Goal: Check status: Check status

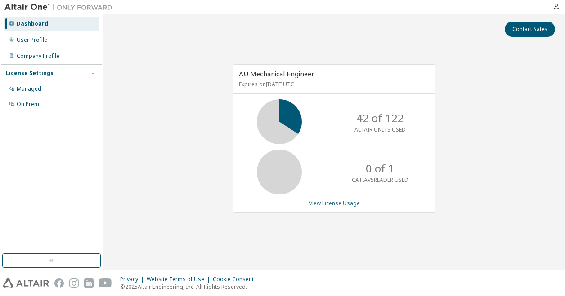
click at [338, 200] on link "View License Usage" at bounding box center [334, 204] width 51 height 8
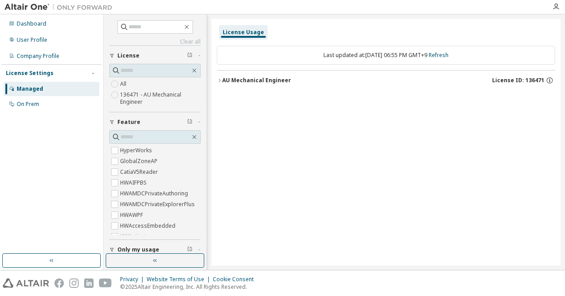
click at [235, 81] on div "AU Mechanical Engineer" at bounding box center [256, 80] width 69 height 7
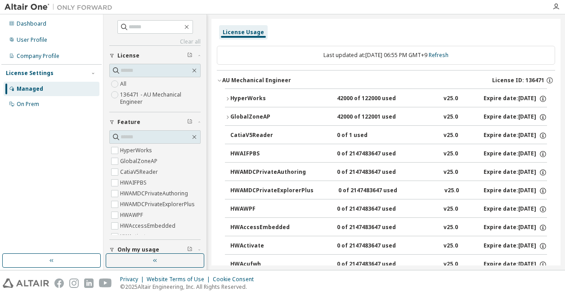
click at [228, 92] on button "HyperWorks 42000 of 122000 used v25.0 Expire date: 2038-01-01" at bounding box center [386, 99] width 322 height 20
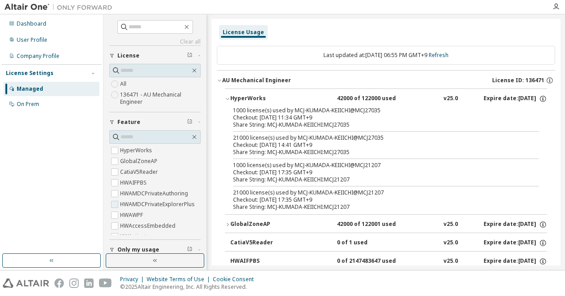
scroll to position [225, 0]
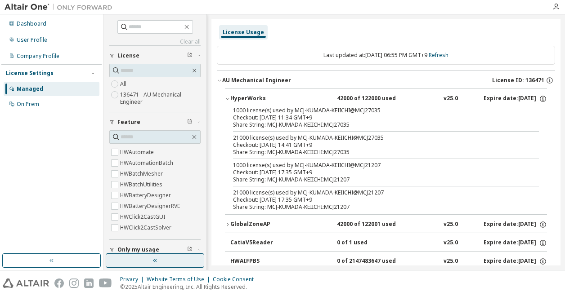
click at [174, 265] on button "button" at bounding box center [155, 261] width 98 height 14
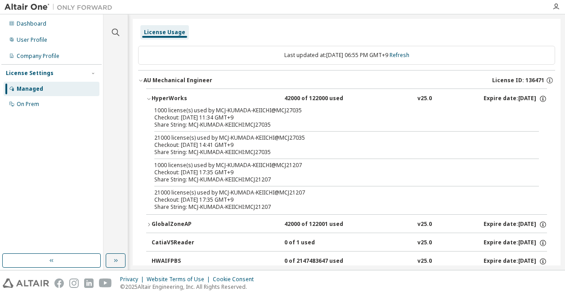
click at [166, 33] on div "License Usage" at bounding box center [164, 32] width 41 height 7
click at [30, 90] on div "Managed" at bounding box center [30, 88] width 27 height 7
click at [74, 262] on button "button" at bounding box center [51, 261] width 98 height 14
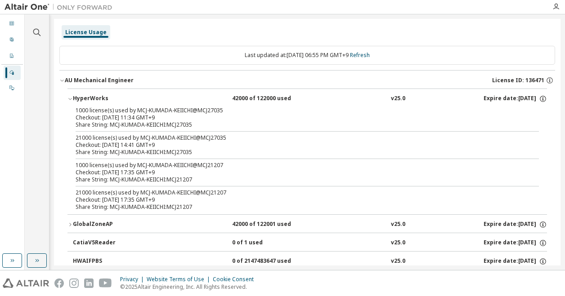
click at [88, 35] on div "License Usage" at bounding box center [85, 32] width 41 height 7
click at [43, 256] on button "button" at bounding box center [37, 261] width 20 height 14
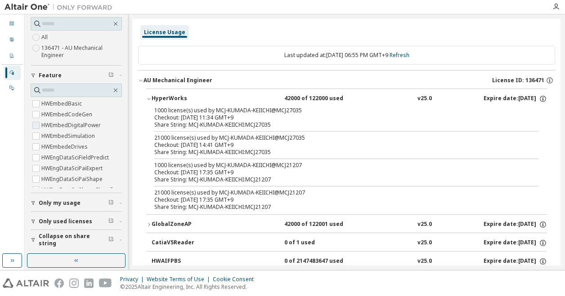
scroll to position [405, 0]
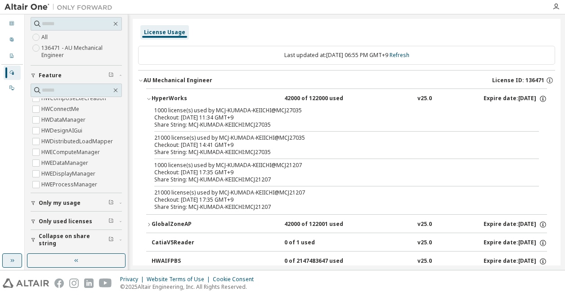
click at [17, 262] on button "button" at bounding box center [12, 261] width 20 height 14
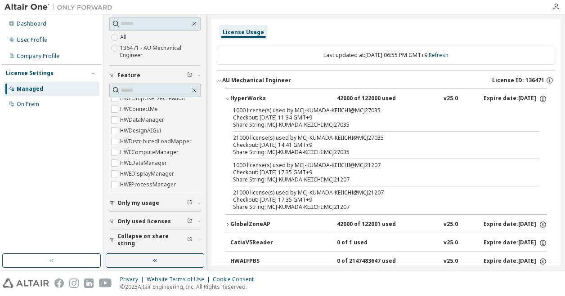
click at [29, 90] on div "Managed" at bounding box center [30, 88] width 27 height 7
click at [31, 101] on div "On Prem" at bounding box center [28, 104] width 22 height 7
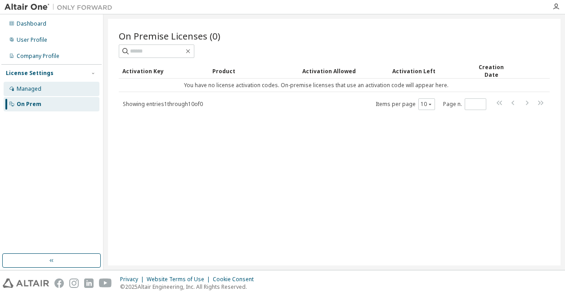
click at [29, 89] on div "Managed" at bounding box center [29, 88] width 25 height 7
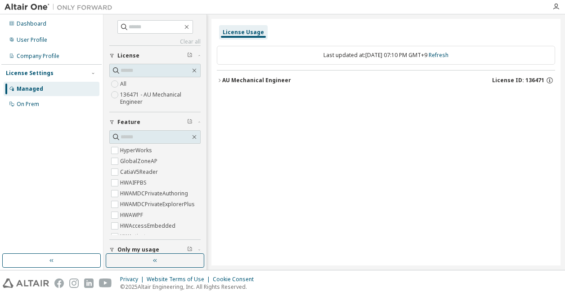
click at [258, 77] on div "AU Mechanical Engineer" at bounding box center [256, 80] width 69 height 7
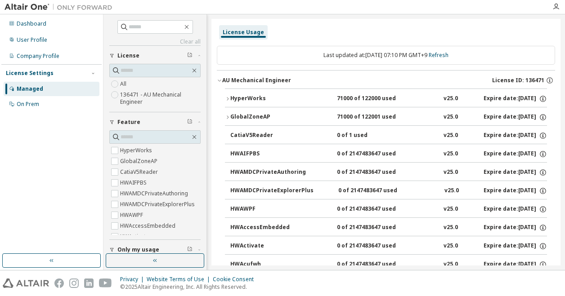
click at [227, 98] on icon "button" at bounding box center [227, 98] width 5 height 5
